Goal: Task Accomplishment & Management: Complete application form

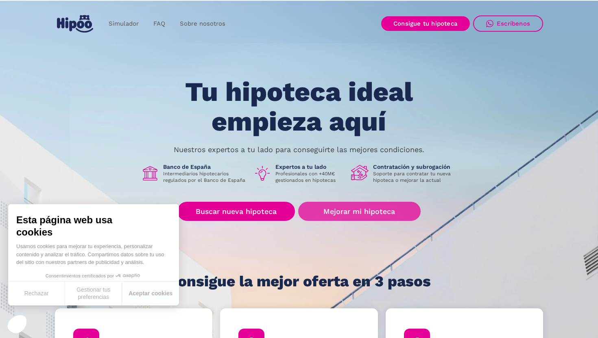
click at [350, 210] on link "Mejorar mi hipoteca" at bounding box center [359, 211] width 122 height 19
click at [336, 208] on link "Mejorar mi hipoteca" at bounding box center [359, 211] width 122 height 19
